Goal: Task Accomplishment & Management: Use online tool/utility

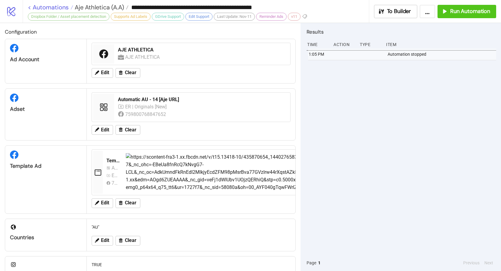
click at [47, 7] on link "< Automations" at bounding box center [50, 7] width 45 height 6
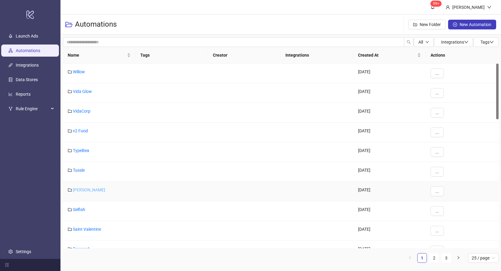
click at [84, 191] on link "[PERSON_NAME]" at bounding box center [89, 189] width 32 height 5
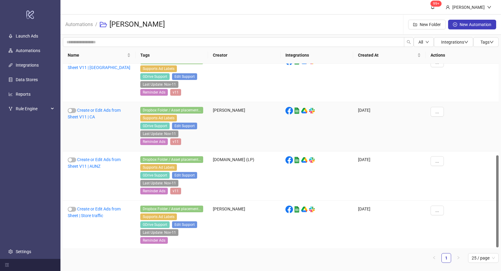
scroll to position [186, 0]
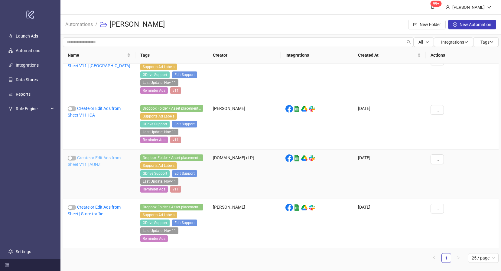
click at [103, 157] on link "Create or Edit Ads from Sheet V11 | AUNZ" at bounding box center [94, 160] width 53 height 11
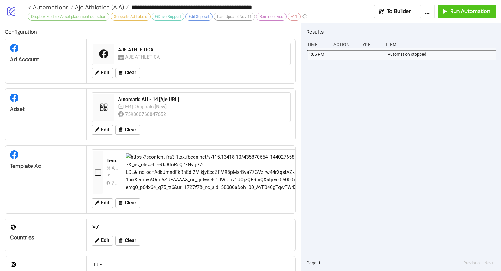
type input "**********"
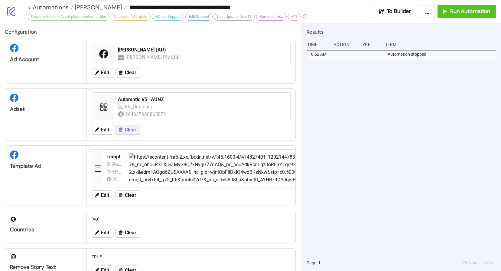
click at [131, 129] on span "Clear" at bounding box center [130, 129] width 11 height 5
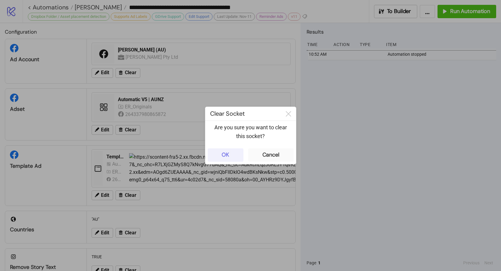
click at [223, 157] on div "OK" at bounding box center [226, 154] width 8 height 7
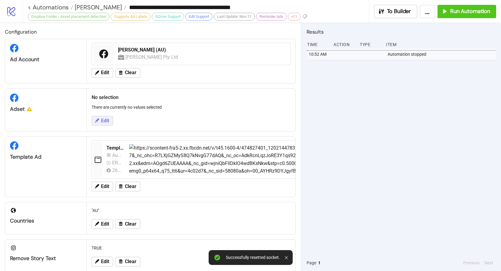
click at [102, 120] on span "Edit" at bounding box center [105, 120] width 8 height 5
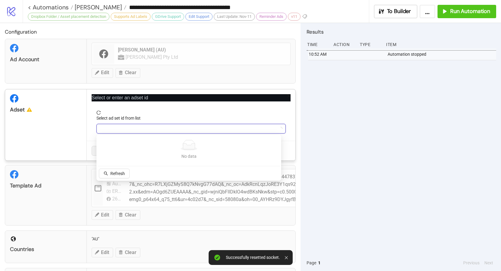
click at [124, 130] on input "Select ad set id from list" at bounding box center [188, 128] width 177 height 9
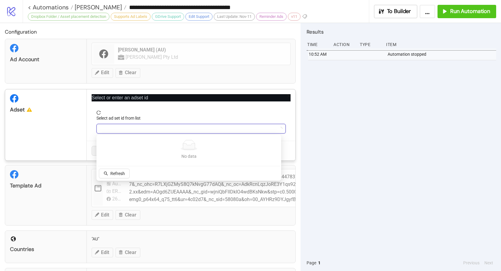
paste input "**********"
type input "**********"
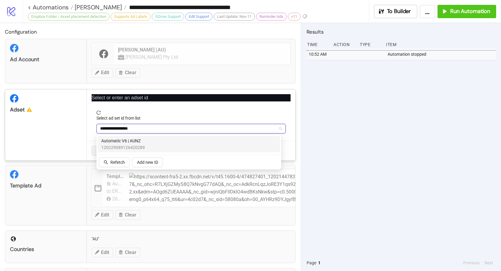
click at [129, 142] on span "Automatic V6 | AUNZ" at bounding box center [123, 140] width 44 height 7
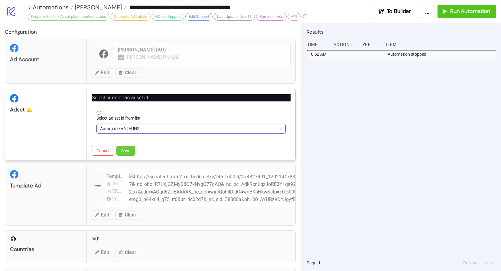
click at [130, 151] on span "Save" at bounding box center [125, 150] width 9 height 5
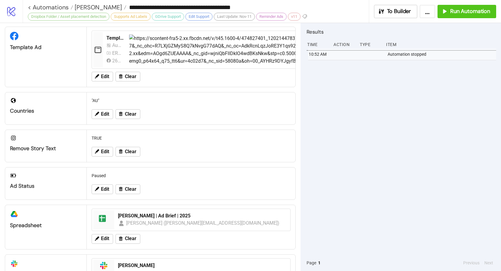
scroll to position [186, 0]
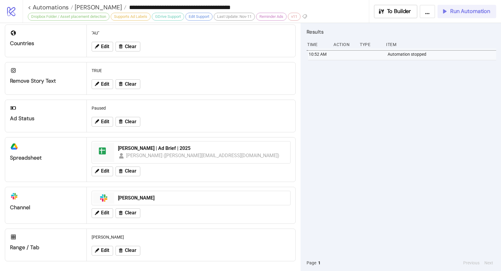
click at [452, 12] on span "Run Automation" at bounding box center [470, 11] width 40 height 7
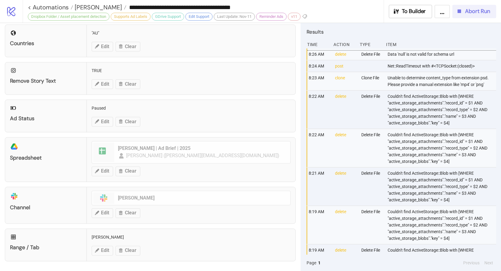
click at [474, 11] on span "Abort Run" at bounding box center [477, 11] width 25 height 7
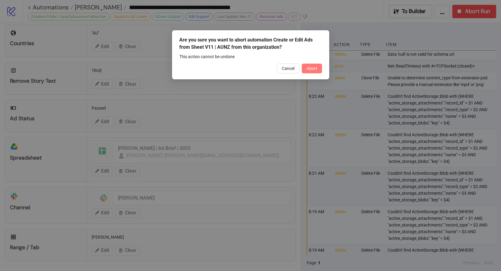
click at [311, 69] on span "Abort" at bounding box center [312, 68] width 11 height 5
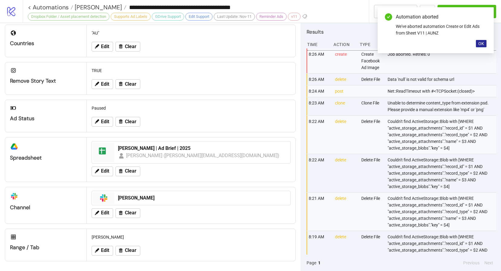
click at [485, 44] on button "OK" at bounding box center [481, 43] width 11 height 7
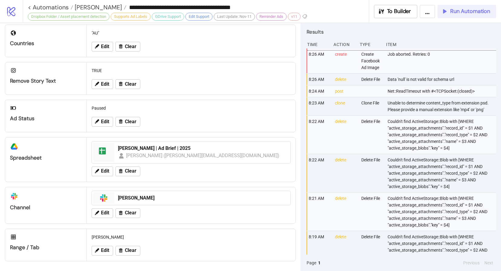
click at [473, 12] on span "Run Automation" at bounding box center [470, 11] width 40 height 7
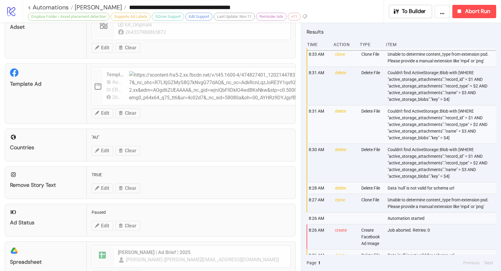
scroll to position [0, 0]
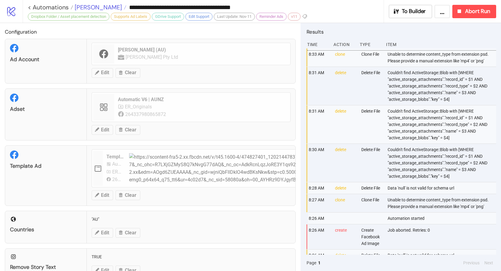
click at [91, 5] on span "[PERSON_NAME]" at bounding box center [97, 7] width 49 height 8
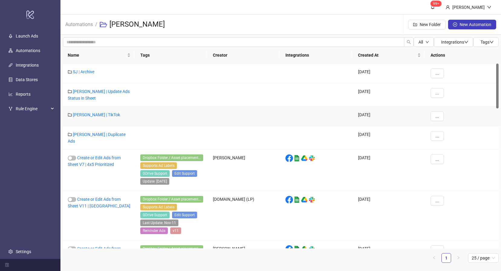
scroll to position [1, 0]
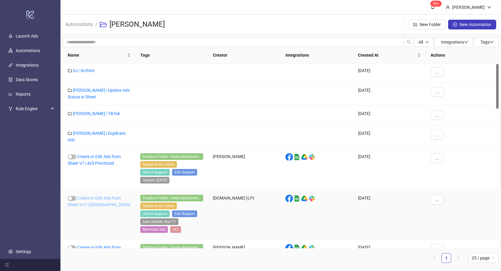
click at [89, 195] on link "Create or Edit Ads from Sheet V11 | [GEOGRAPHIC_DATA]" at bounding box center [99, 200] width 63 height 11
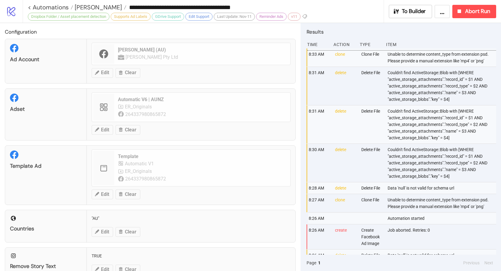
type input "**********"
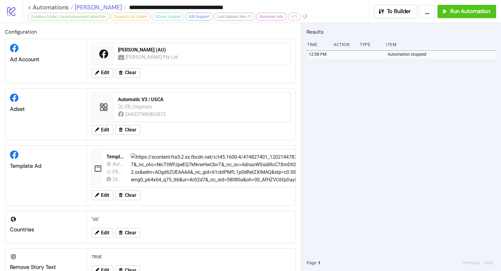
click at [92, 8] on span "[PERSON_NAME]" at bounding box center [97, 7] width 49 height 8
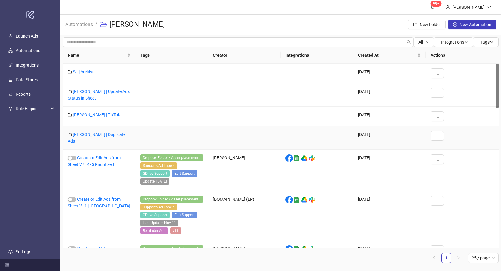
scroll to position [186, 0]
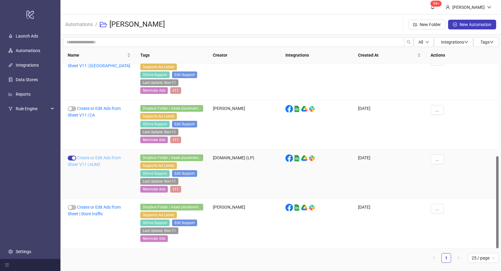
click at [93, 157] on link "Create or Edit Ads from Sheet V11 | AUNZ" at bounding box center [94, 160] width 53 height 11
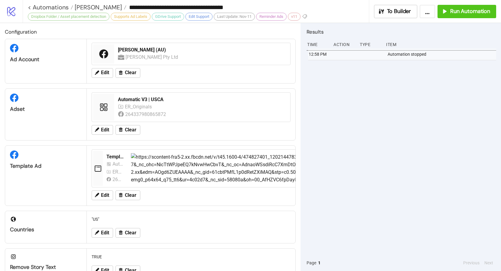
type input "**********"
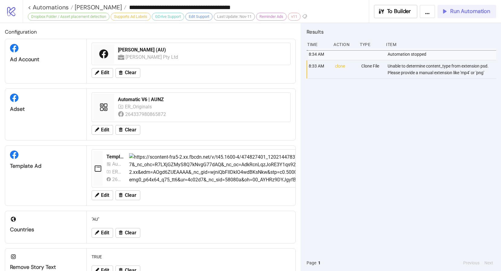
click at [456, 12] on span "Run Automation" at bounding box center [470, 11] width 40 height 7
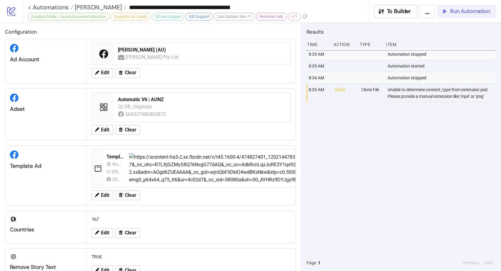
click at [461, 15] on span "Run Automation" at bounding box center [470, 11] width 40 height 7
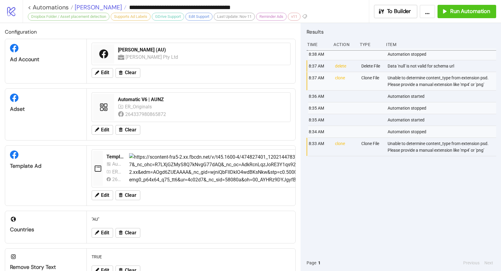
click at [90, 11] on span "[PERSON_NAME]" at bounding box center [97, 7] width 49 height 8
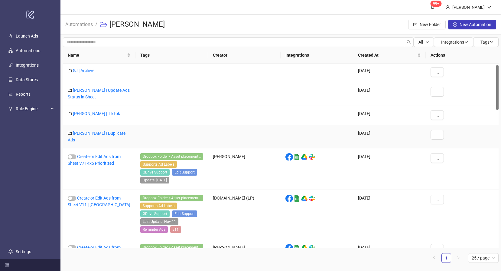
scroll to position [6, 0]
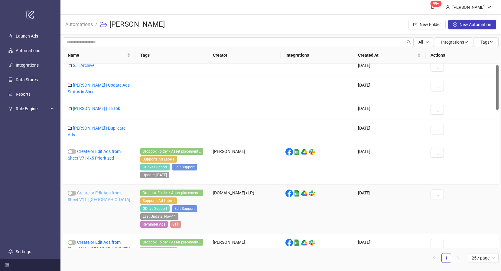
click at [91, 190] on link "Create or Edit Ads from Sheet V11 | [GEOGRAPHIC_DATA]" at bounding box center [99, 195] width 63 height 11
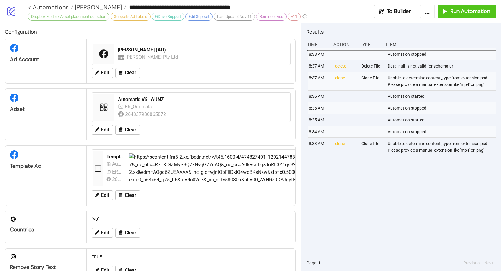
type input "**********"
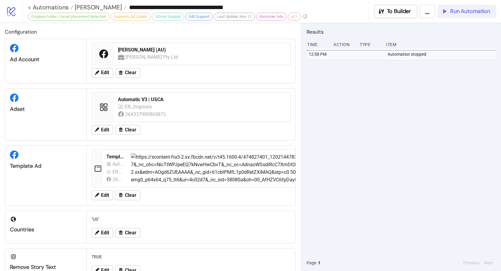
click at [471, 15] on span "Run Automation" at bounding box center [470, 11] width 40 height 7
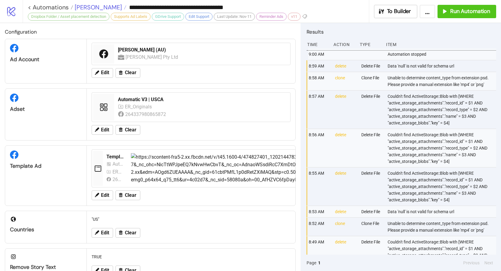
click at [88, 7] on span "[PERSON_NAME]" at bounding box center [97, 7] width 49 height 8
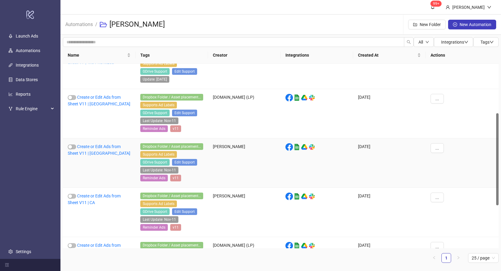
scroll to position [99, 0]
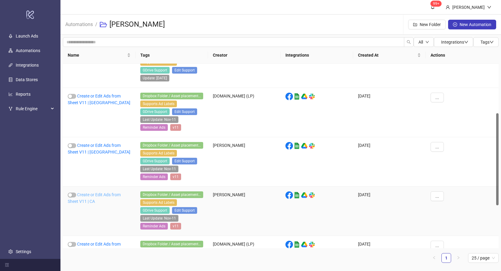
click at [92, 195] on link "Create or Edit Ads from Sheet V11 | CA" at bounding box center [94, 197] width 53 height 11
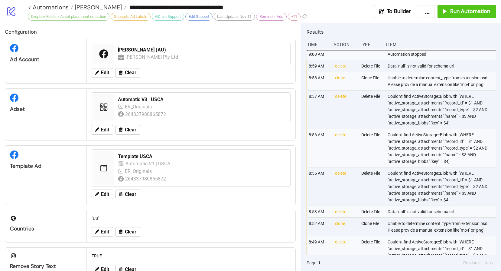
type input "**********"
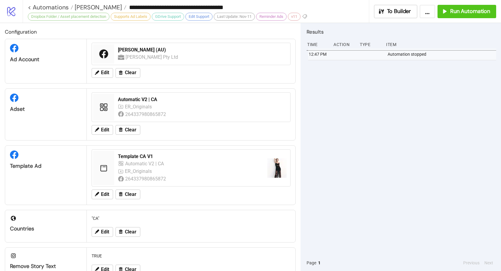
click at [348, 148] on div "12:47 PM Automation stopped" at bounding box center [402, 151] width 190 height 206
click at [463, 11] on span "Run Automation" at bounding box center [470, 11] width 40 height 7
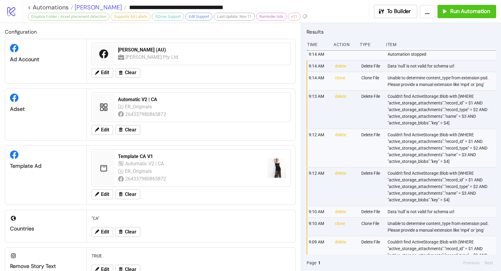
click at [87, 8] on span "[PERSON_NAME]" at bounding box center [97, 7] width 49 height 8
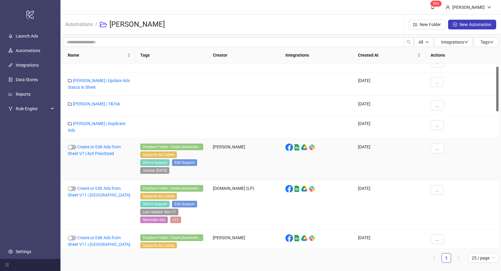
scroll to position [61, 0]
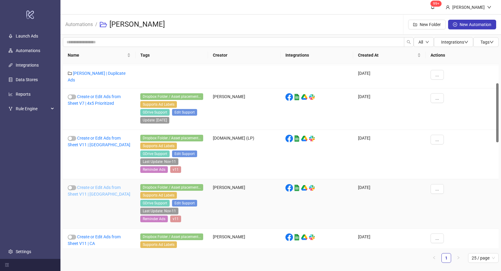
click at [87, 185] on link "Create or Edit Ads from Sheet V11 | [GEOGRAPHIC_DATA]" at bounding box center [99, 190] width 63 height 11
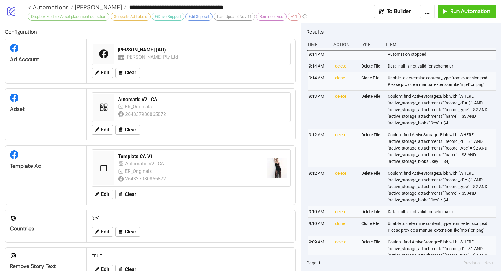
type input "**********"
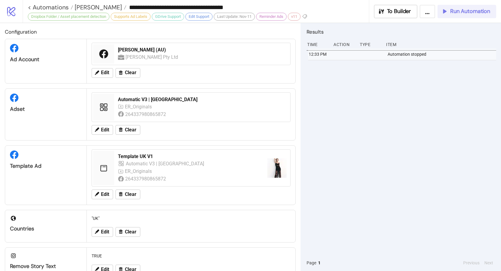
click at [455, 10] on span "Run Automation" at bounding box center [470, 11] width 40 height 7
